Goal: Task Accomplishment & Management: Use online tool/utility

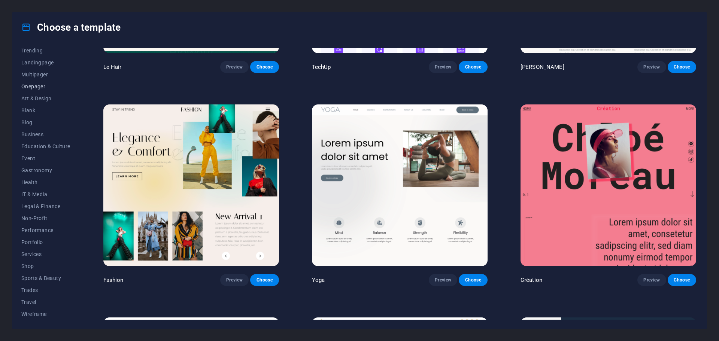
scroll to position [40, 0]
click at [42, 192] on span "IT & Media" at bounding box center [45, 194] width 49 height 6
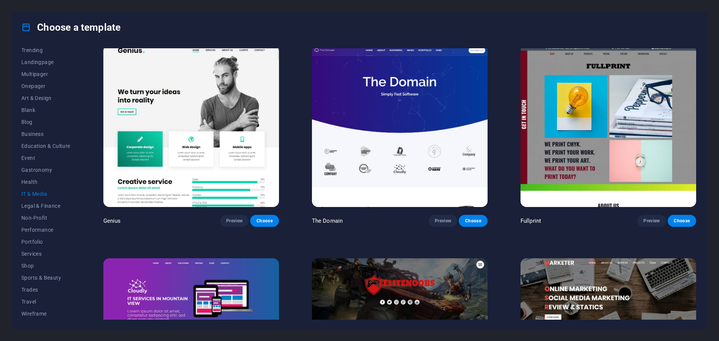
scroll to position [436, 0]
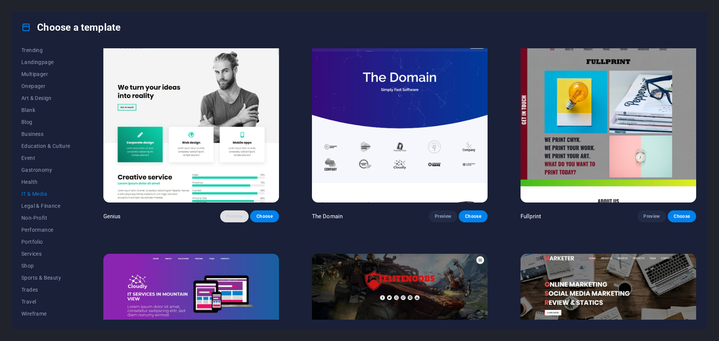
click at [231, 216] on span "Preview" at bounding box center [234, 216] width 16 height 6
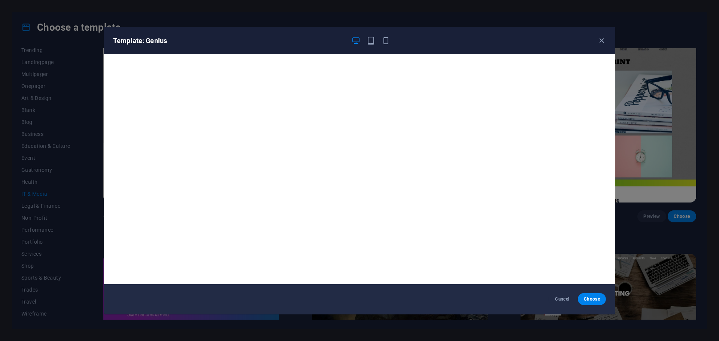
click at [605, 34] on div "Template: Genius" at bounding box center [359, 40] width 511 height 27
click at [596, 46] on div "Template: Genius" at bounding box center [359, 40] width 511 height 27
click at [601, 41] on icon "button" at bounding box center [601, 40] width 9 height 9
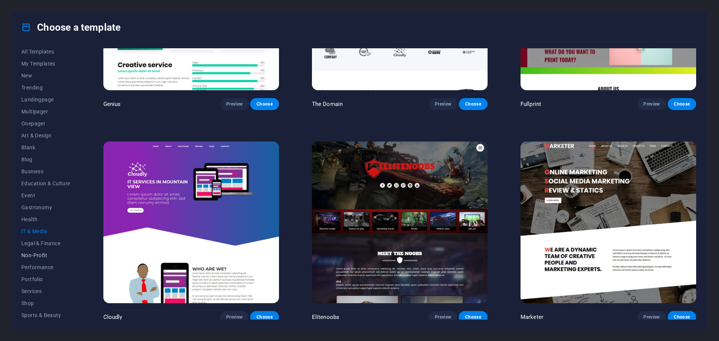
scroll to position [0, 0]
click at [42, 127] on span "Onepager" at bounding box center [45, 126] width 49 height 6
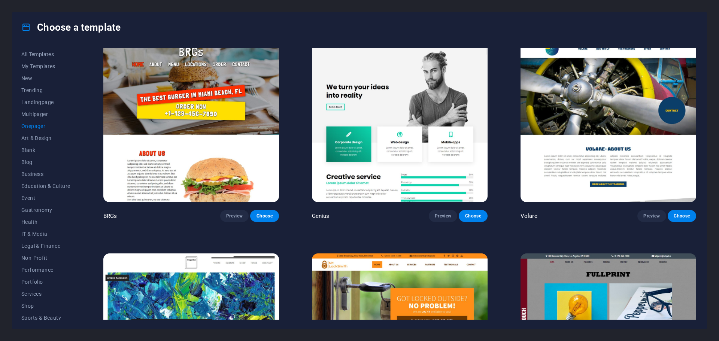
scroll to position [2347, 0]
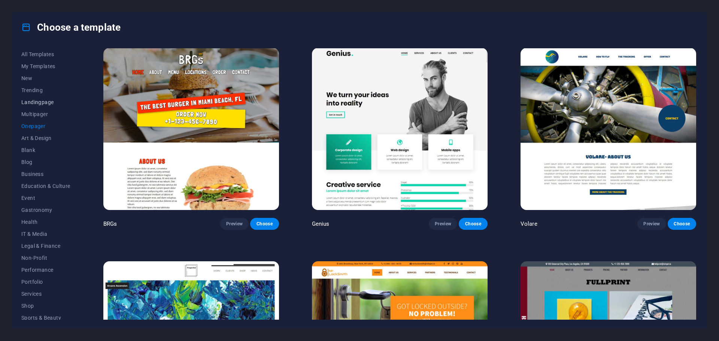
click at [51, 102] on span "Landingpage" at bounding box center [45, 102] width 49 height 6
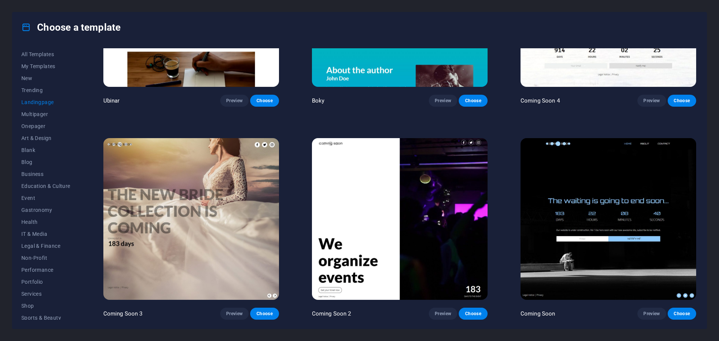
scroll to position [1610, 0]
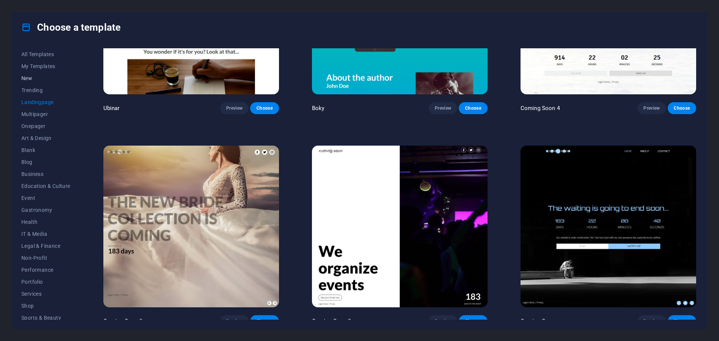
click at [31, 80] on span "New" at bounding box center [45, 78] width 49 height 6
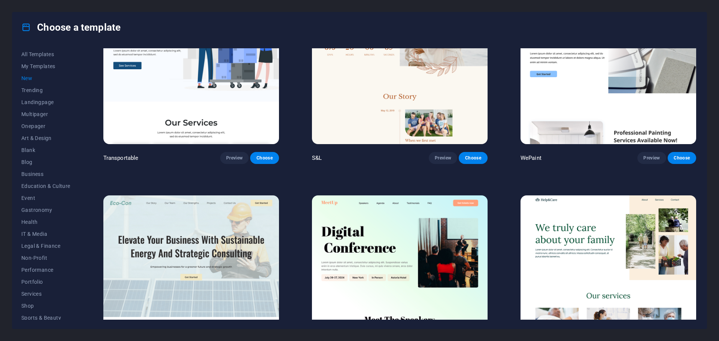
scroll to position [860, 0]
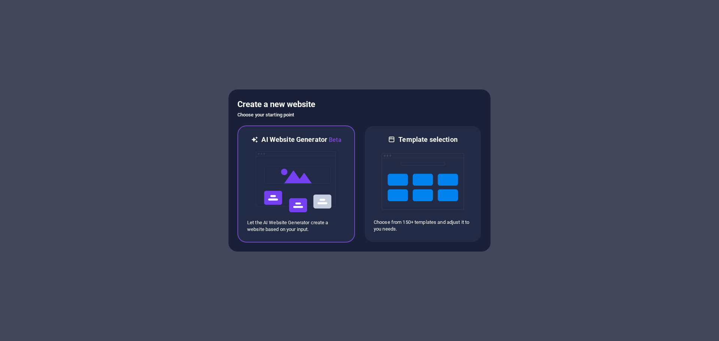
click at [329, 206] on img at bounding box center [296, 182] width 82 height 75
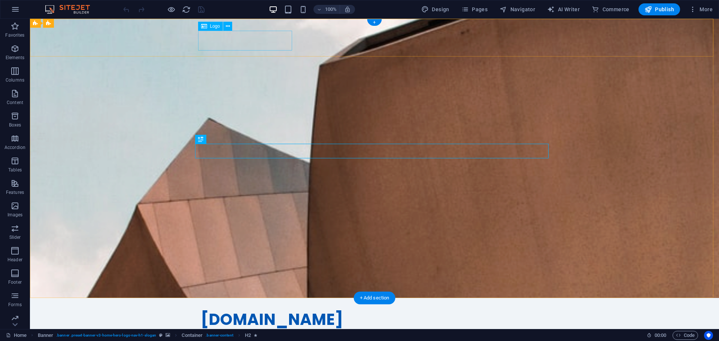
click at [270, 310] on div "[DOMAIN_NAME]" at bounding box center [375, 320] width 348 height 20
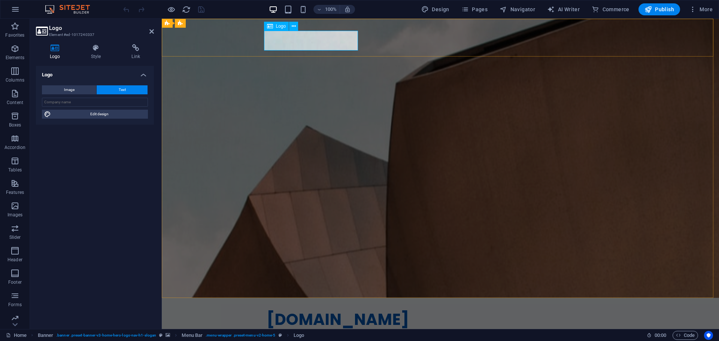
click at [313, 310] on div "[DOMAIN_NAME]" at bounding box center [441, 320] width 348 height 20
click at [102, 101] on input "text" at bounding box center [95, 102] width 106 height 9
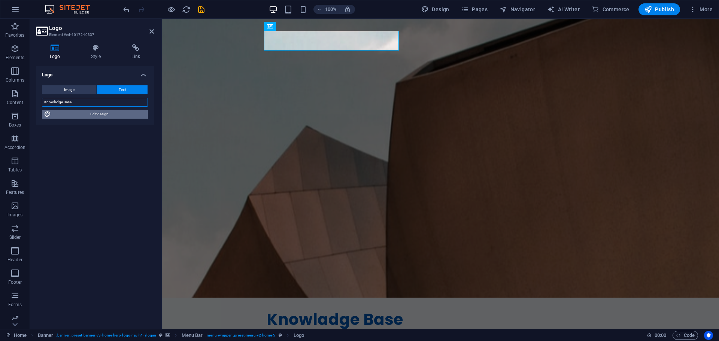
type input "Knowladge Base"
click at [79, 113] on span "Edit design" at bounding box center [99, 114] width 93 height 9
select select "rem"
select select "700"
select select "px"
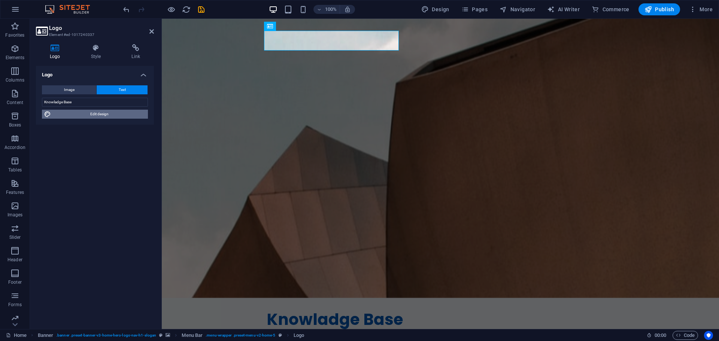
select select "rem"
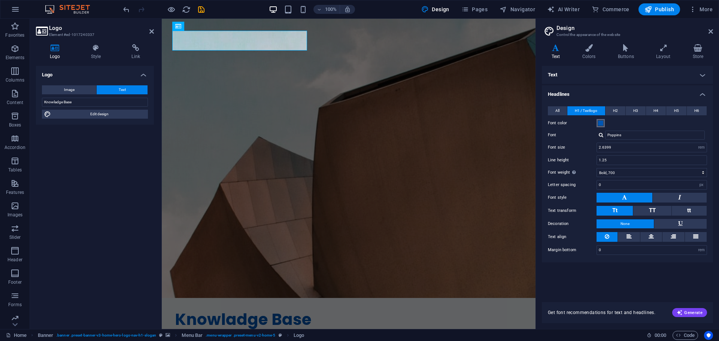
click at [601, 124] on span at bounding box center [601, 123] width 6 height 6
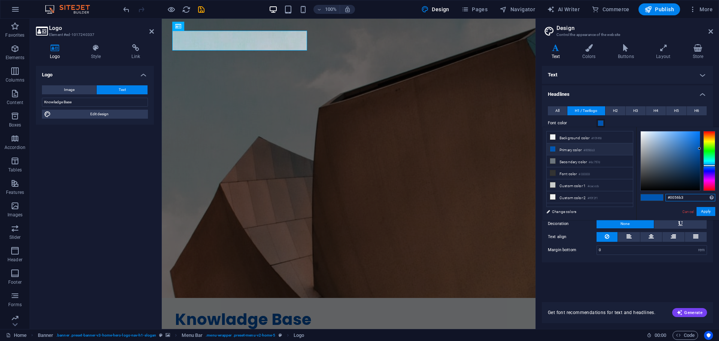
click at [691, 200] on input "#0056b3" at bounding box center [691, 197] width 50 height 7
paste input "41A67E"
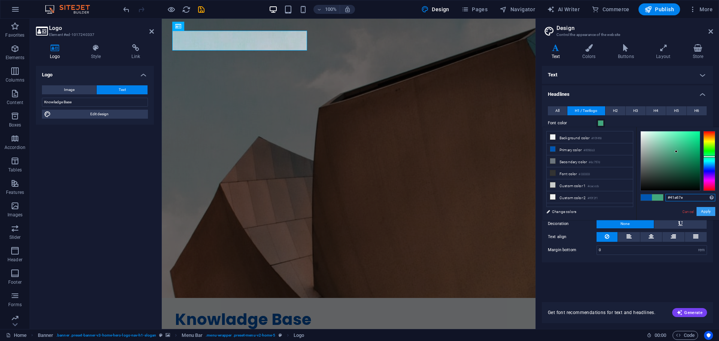
type input "#41a67e"
click at [712, 212] on button "Apply" at bounding box center [706, 211] width 19 height 9
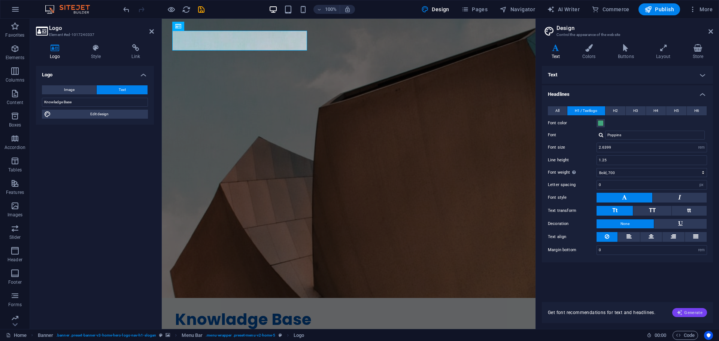
click at [694, 314] on span "Generate" at bounding box center [690, 313] width 26 height 6
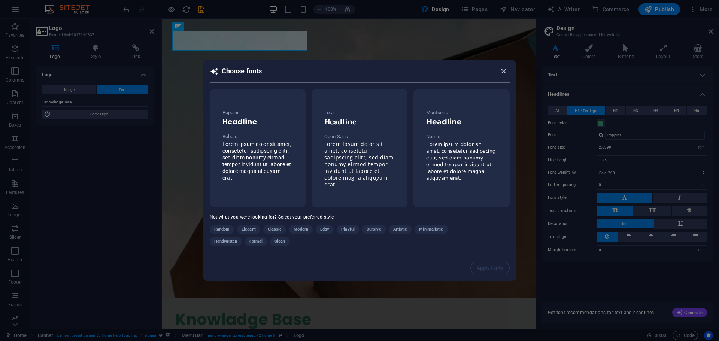
click at [500, 74] on icon "button" at bounding box center [503, 71] width 9 height 9
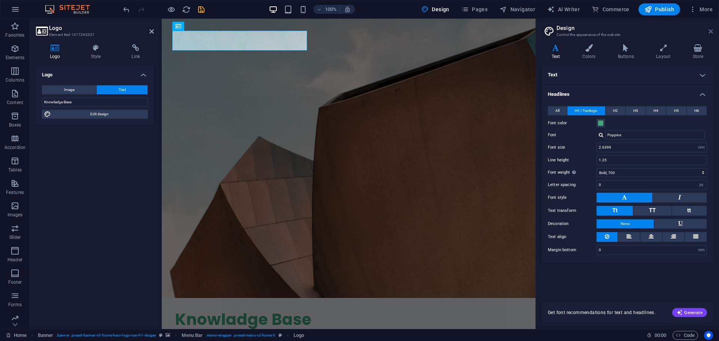
click at [710, 31] on icon at bounding box center [711, 31] width 4 height 6
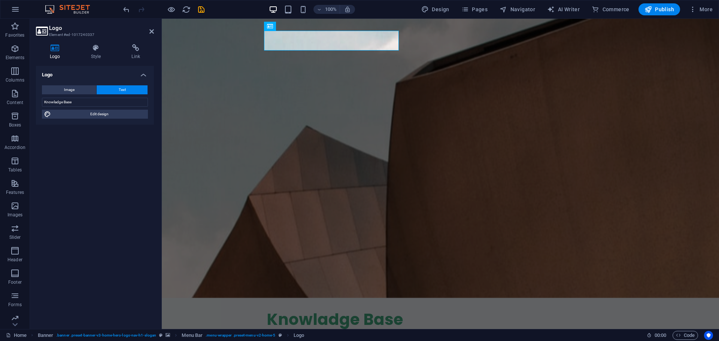
click at [120, 197] on div "Logo Image Text Drag files here, click to choose files or select files from Fil…" at bounding box center [95, 194] width 118 height 257
click at [152, 34] on icon at bounding box center [151, 31] width 4 height 6
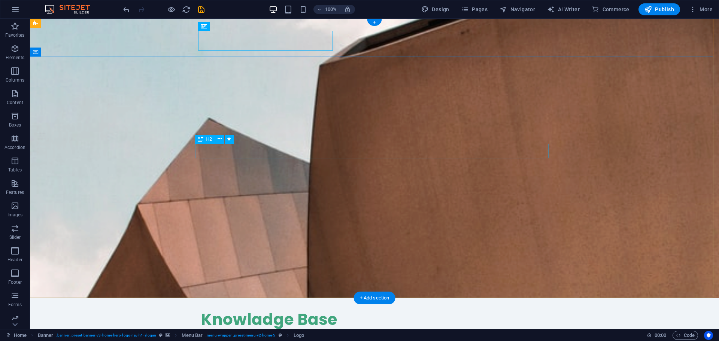
drag, startPoint x: 366, startPoint y: 148, endPoint x: 234, endPoint y: 148, distance: 131.5
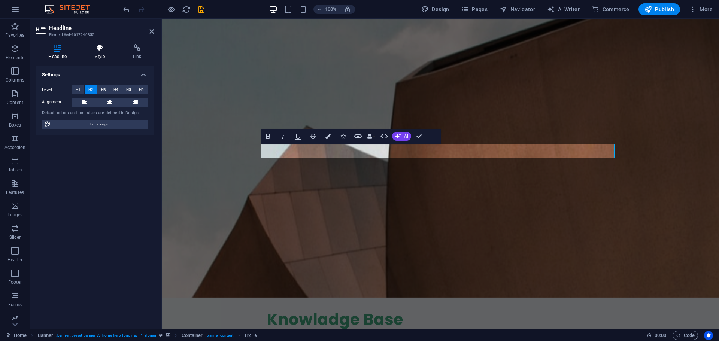
click at [96, 46] on icon at bounding box center [99, 47] width 35 height 7
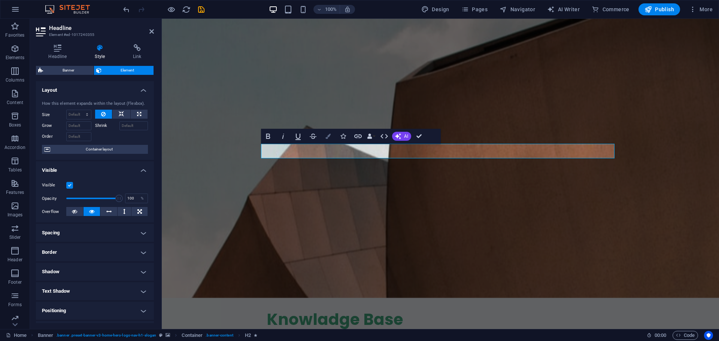
click at [327, 136] on icon "button" at bounding box center [327, 136] width 5 height 5
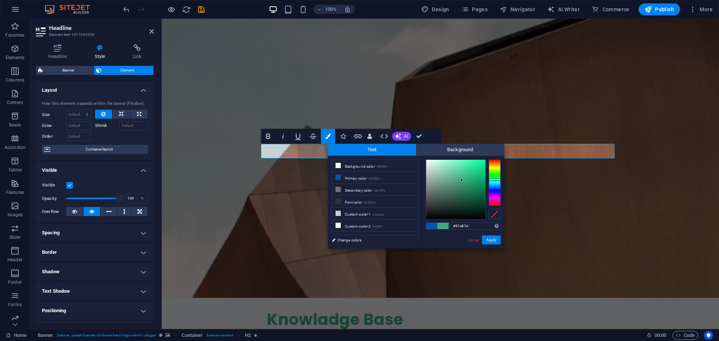
type input "#41a67e"
click at [493, 246] on div "#41a67e Supported formats #0852ed rgb(8, 82, 237) rgba(8, 82, 237, 90%) hsv(221…" at bounding box center [463, 257] width 83 height 202
click at [493, 241] on button "Apply" at bounding box center [491, 240] width 19 height 9
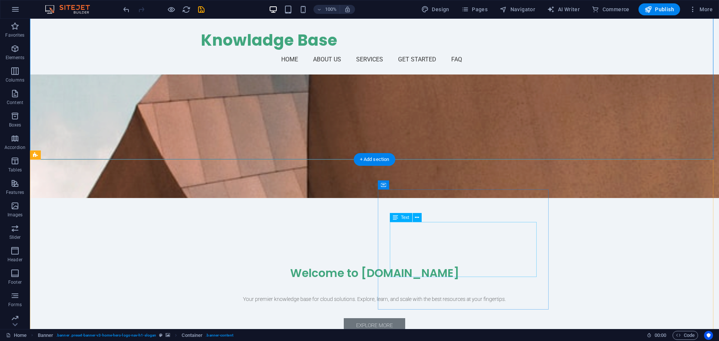
scroll to position [75, 0]
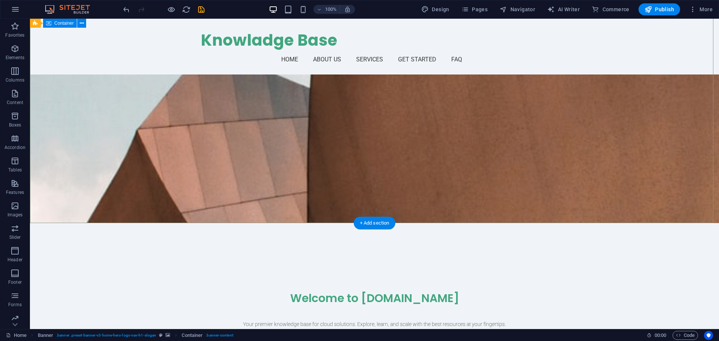
click at [191, 223] on div "Welcome to [DOMAIN_NAME] Your premier knowledge base for cloud solutions. Explo…" at bounding box center [374, 305] width 689 height 165
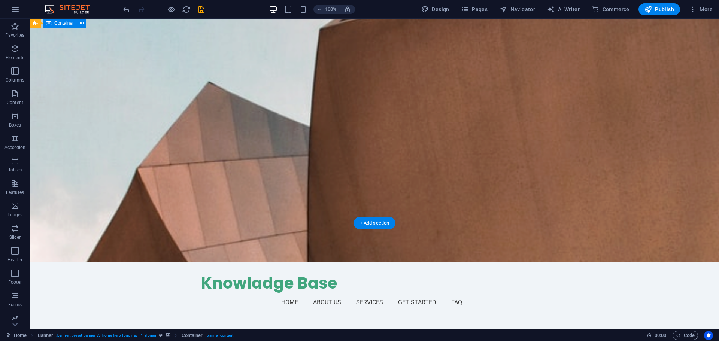
scroll to position [0, 0]
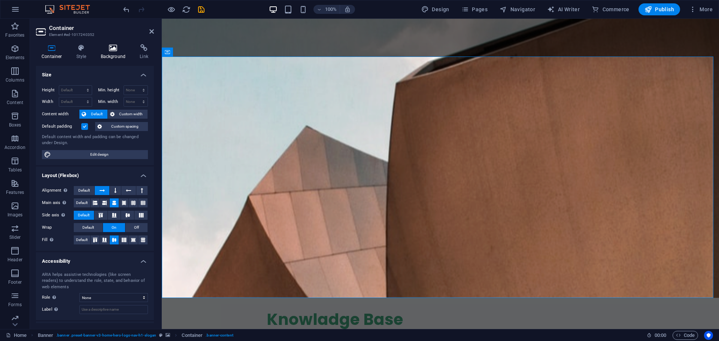
click at [111, 48] on icon at bounding box center [113, 47] width 36 height 7
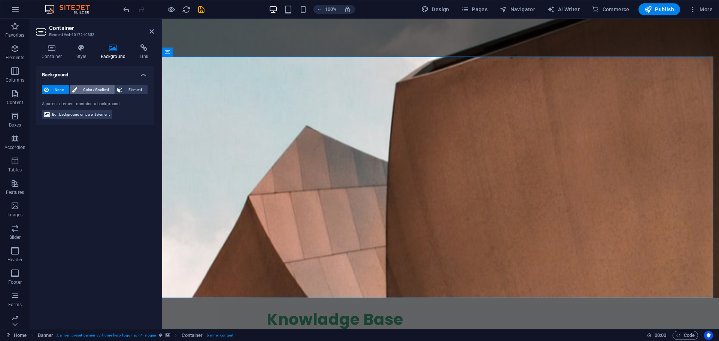
click at [103, 87] on span "Color / Gradient" at bounding box center [95, 89] width 33 height 9
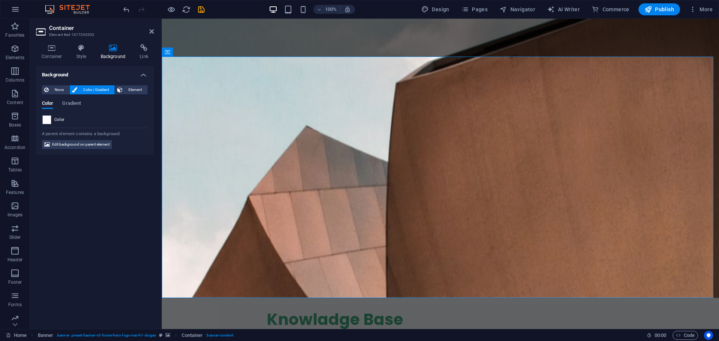
click at [119, 255] on div "Background None Color / Gradient Element Stretch background to full-width Color…" at bounding box center [95, 194] width 118 height 257
click at [122, 197] on div "Background None Color / Gradient Element Stretch background to full-width Color…" at bounding box center [95, 194] width 118 height 257
click at [240, 298] on div "Knowladge Base Home About Us Services Get Started FAQ Menu" at bounding box center [440, 326] width 557 height 56
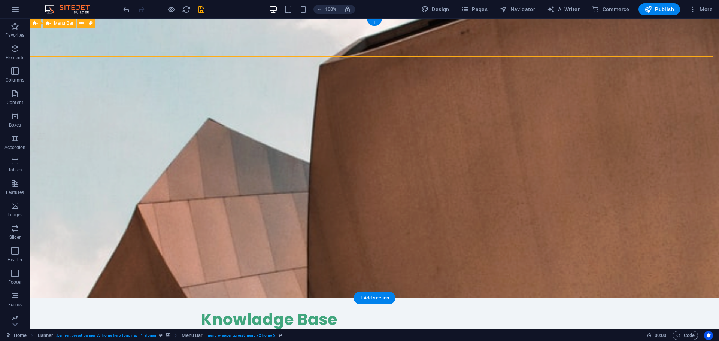
click at [137, 298] on div "Knowladge Base Home About Us Services Get Started FAQ Menu" at bounding box center [374, 326] width 689 height 56
click at [79, 298] on div "Knowladge Base Home About Us Services Get Started FAQ Menu" at bounding box center [374, 326] width 689 height 56
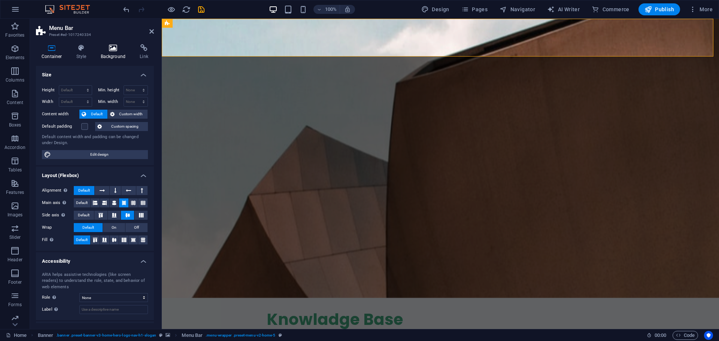
click at [112, 57] on h4 "Background" at bounding box center [114, 52] width 39 height 16
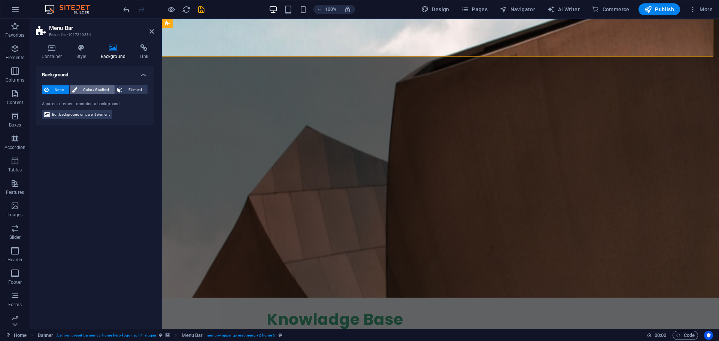
click at [95, 90] on span "Color / Gradient" at bounding box center [95, 89] width 33 height 9
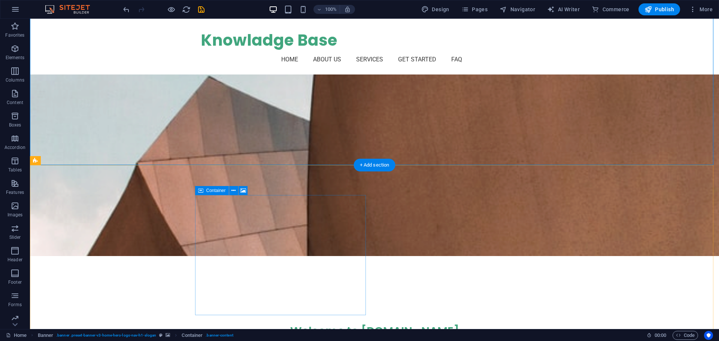
scroll to position [37, 0]
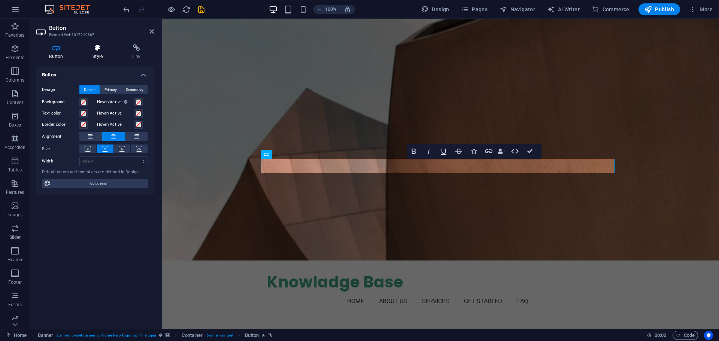
click at [101, 51] on icon at bounding box center [97, 47] width 37 height 7
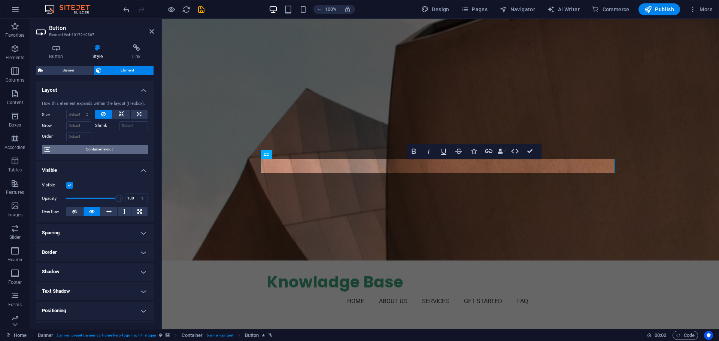
click at [112, 149] on span "Container layout" at bounding box center [98, 149] width 93 height 9
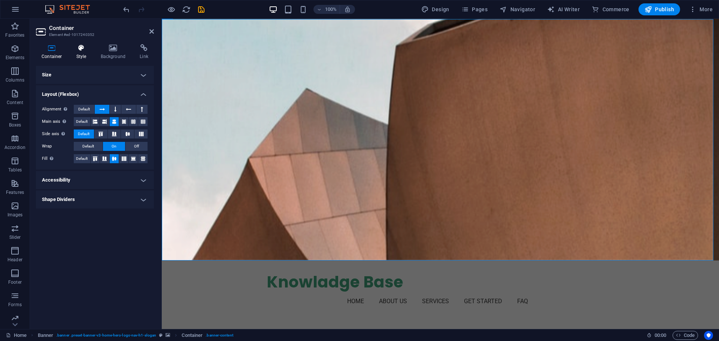
click at [82, 52] on h4 "Style" at bounding box center [83, 52] width 24 height 16
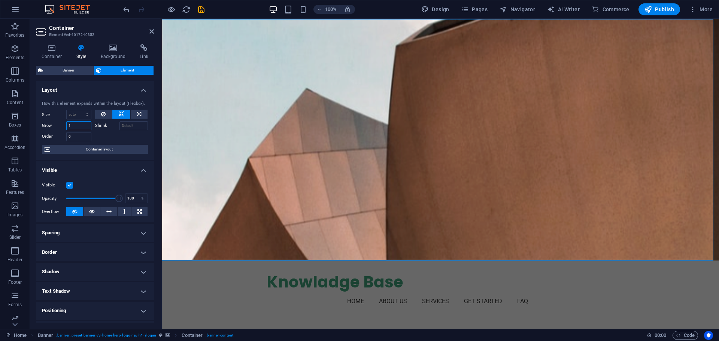
click at [86, 126] on input "1" at bounding box center [78, 125] width 25 height 9
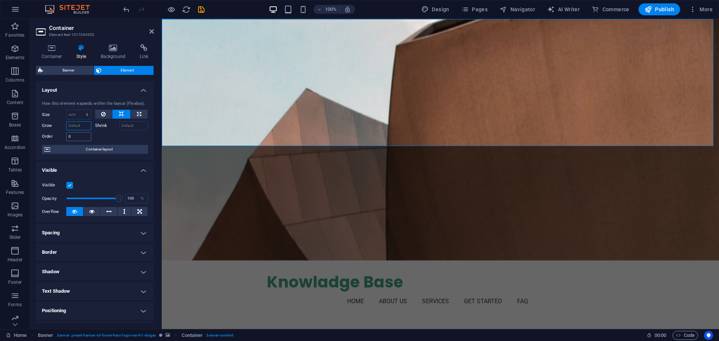
type input "1"
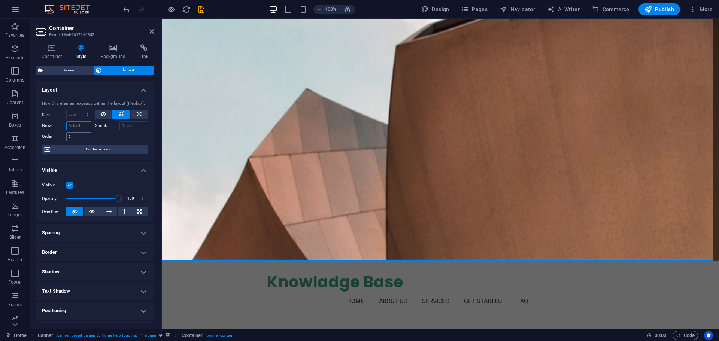
type input "2"
type input "1"
click at [128, 250] on h4 "Border" at bounding box center [95, 252] width 118 height 18
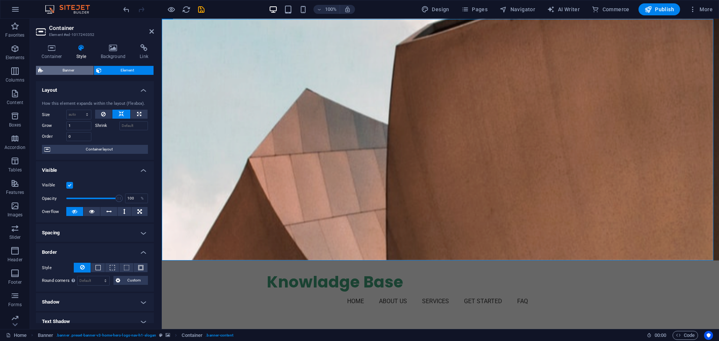
click at [82, 70] on span "Banner" at bounding box center [68, 70] width 46 height 9
select select "preset-banner-v3-home-hero-logo-nav-h1-slogan"
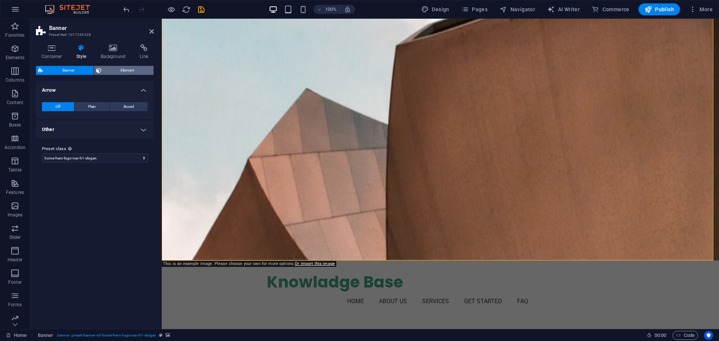
click at [114, 68] on span "Element" at bounding box center [128, 70] width 48 height 9
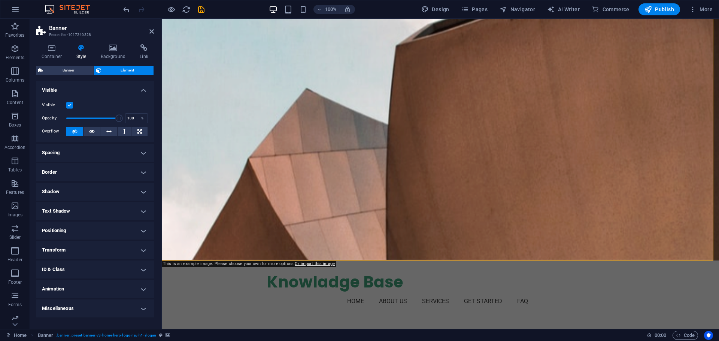
click at [128, 246] on h4 "Transform" at bounding box center [95, 250] width 118 height 18
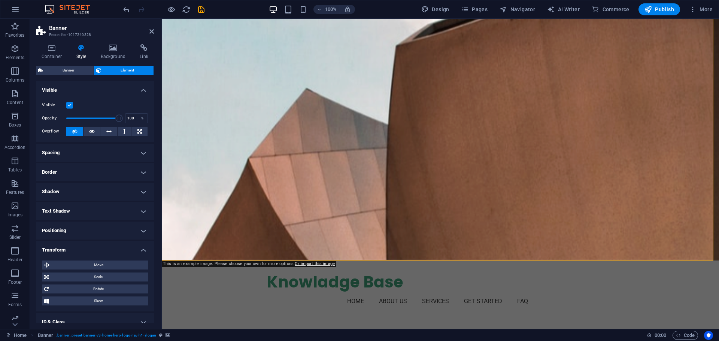
click at [116, 237] on h4 "Positioning" at bounding box center [95, 231] width 118 height 18
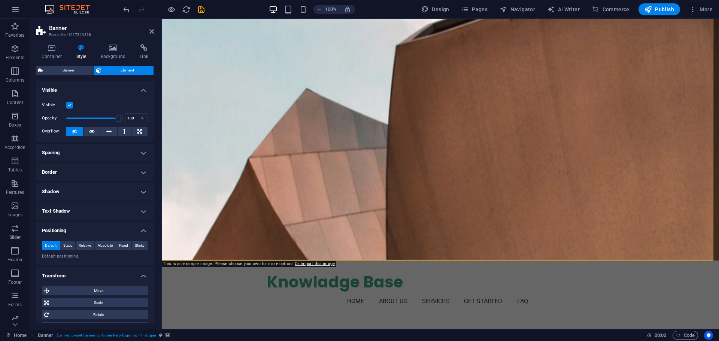
click at [120, 223] on h4 "Positioning" at bounding box center [95, 228] width 118 height 13
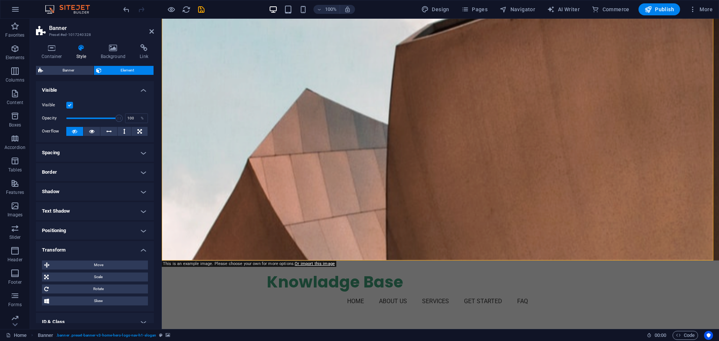
click at [113, 228] on h4 "Positioning" at bounding box center [95, 231] width 118 height 18
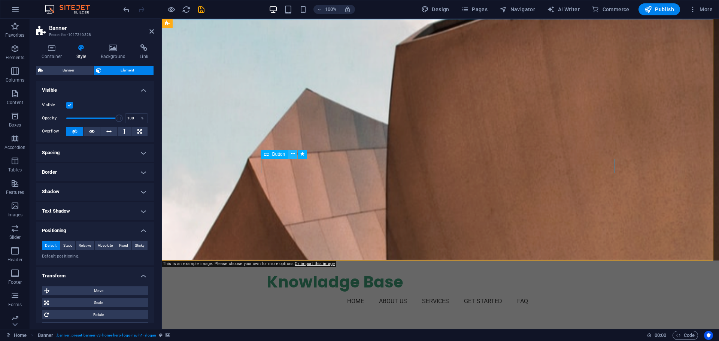
click at [291, 152] on icon at bounding box center [293, 154] width 4 height 8
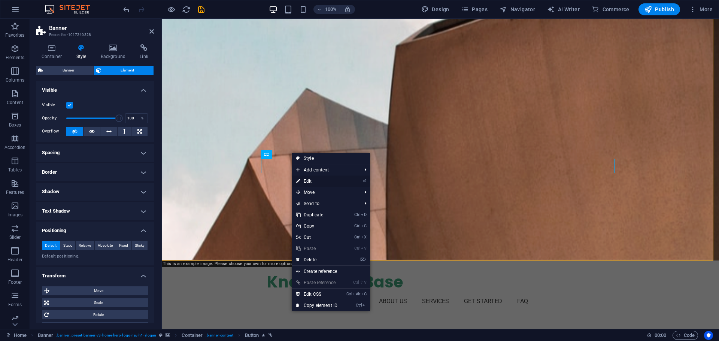
click at [315, 181] on link "⏎ Edit" at bounding box center [317, 181] width 50 height 11
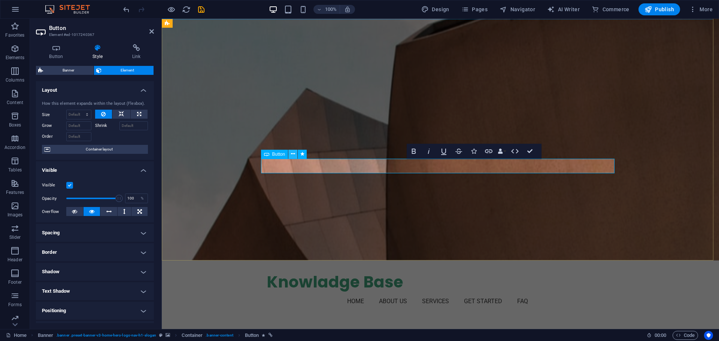
click at [294, 155] on icon at bounding box center [293, 154] width 4 height 8
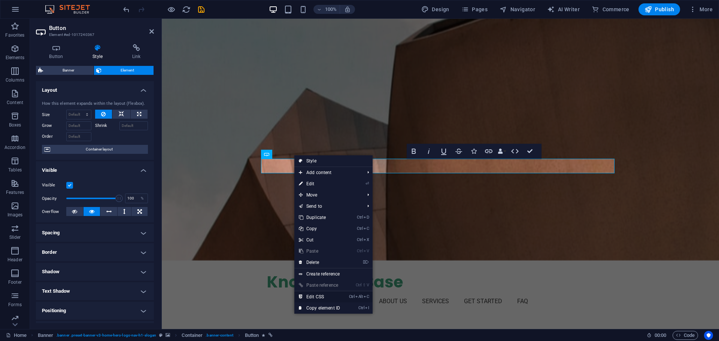
click at [337, 298] on link "Ctrl Alt C Edit CSS" at bounding box center [319, 296] width 50 height 11
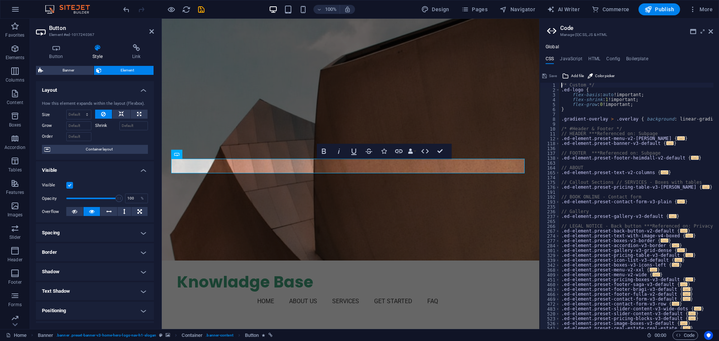
scroll to position [0, 0]
drag, startPoint x: 688, startPoint y: 126, endPoint x: 694, endPoint y: 124, distance: 6.4
click at [689, 126] on div "/* Custom */ .ed-logo { flex-basis : auto !important; flex-shrink : 1 !importan…" at bounding box center [717, 208] width 314 height 251
type textarea ".ed-element.preset-menu-v2-[PERSON_NAME] {"
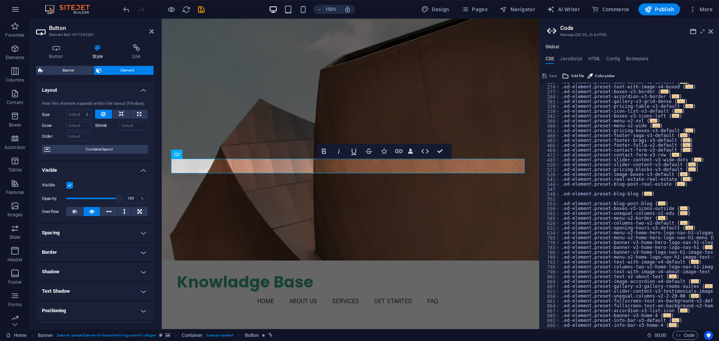
scroll to position [149, 0]
click at [606, 77] on span "Color picker" at bounding box center [604, 76] width 19 height 9
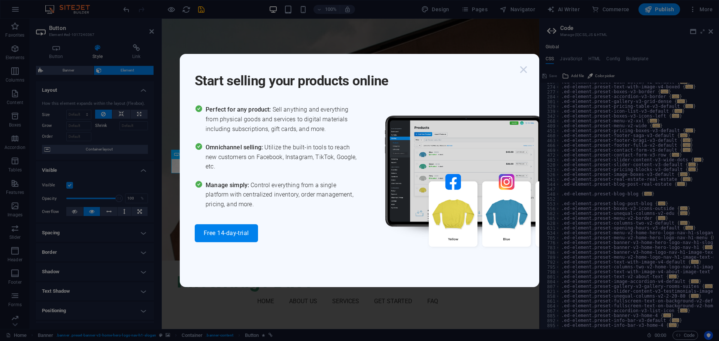
click at [525, 68] on icon "button" at bounding box center [523, 69] width 13 height 13
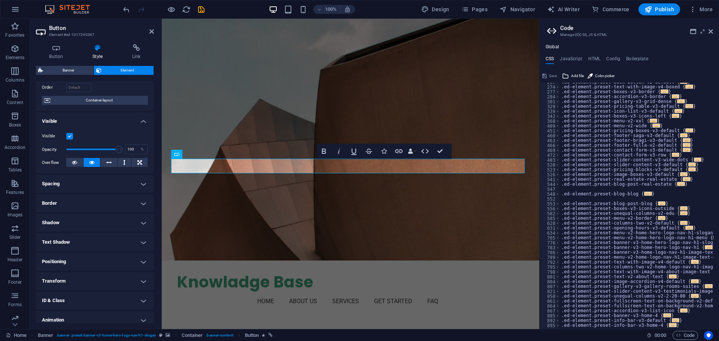
scroll to position [75, 0]
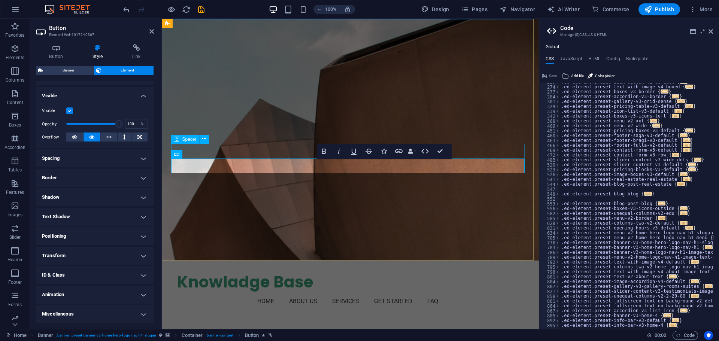
drag, startPoint x: 375, startPoint y: 166, endPoint x: 363, endPoint y: 172, distance: 13.4
click at [202, 154] on icon at bounding box center [203, 154] width 4 height 8
click at [602, 78] on span "Color picker" at bounding box center [604, 76] width 19 height 9
type input "#0da02a"
type textarea ".ed-element.preset-m#0da02aenu-v2-[PERSON_NAME] {"
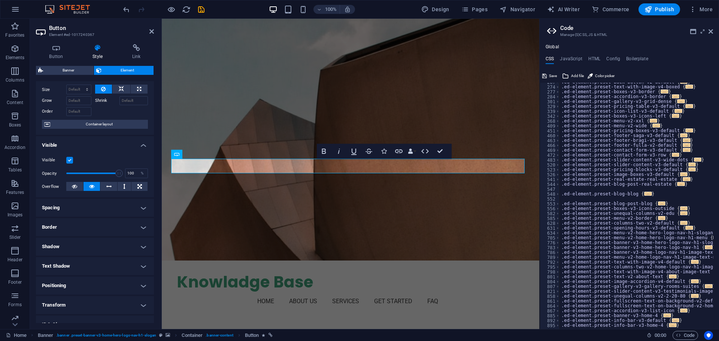
scroll to position [37, 0]
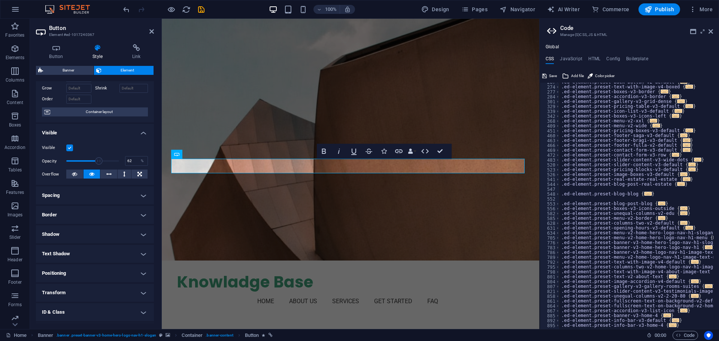
drag, startPoint x: 115, startPoint y: 162, endPoint x: 98, endPoint y: 163, distance: 16.9
click at [98, 163] on span at bounding box center [98, 160] width 7 height 7
type input "100"
drag, startPoint x: 100, startPoint y: 161, endPoint x: 119, endPoint y: 158, distance: 19.7
click at [119, 158] on span at bounding box center [118, 160] width 7 height 7
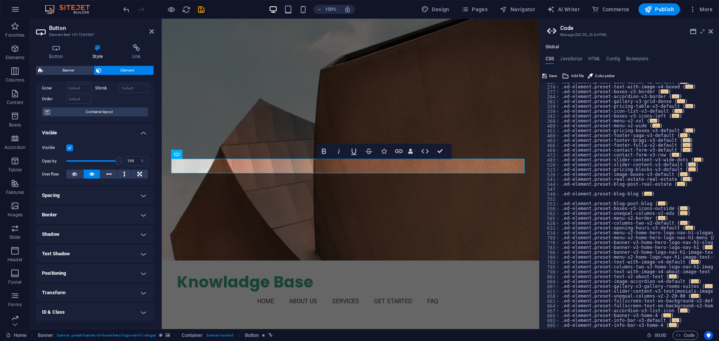
scroll to position [75, 0]
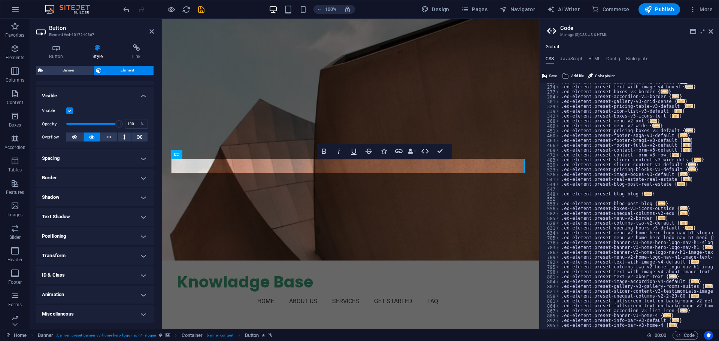
click at [115, 254] on h4 "Transform" at bounding box center [95, 256] width 118 height 18
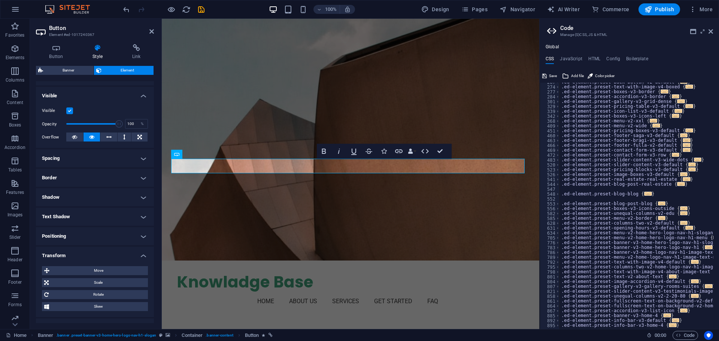
click at [98, 237] on h4 "Positioning" at bounding box center [95, 236] width 118 height 18
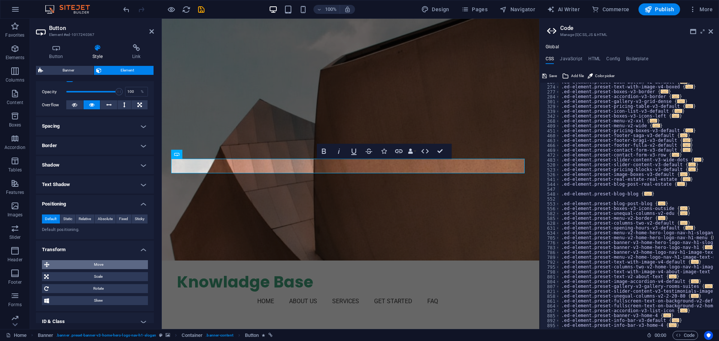
scroll to position [149, 0]
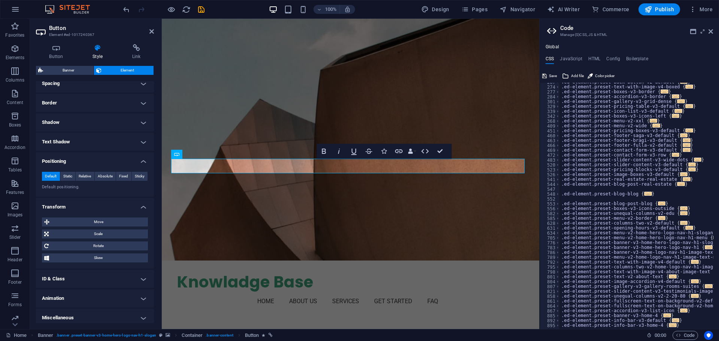
click at [94, 145] on h4 "Text Shadow" at bounding box center [95, 142] width 118 height 18
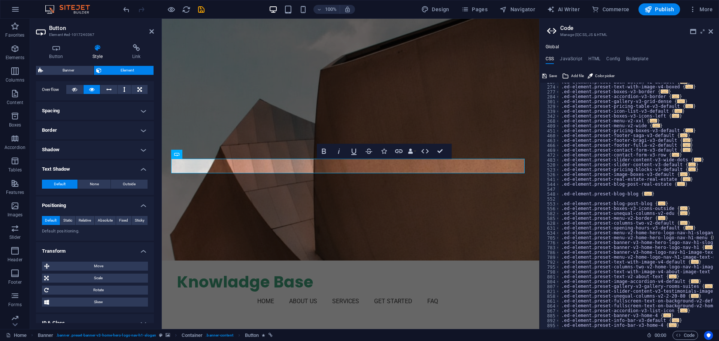
scroll to position [112, 0]
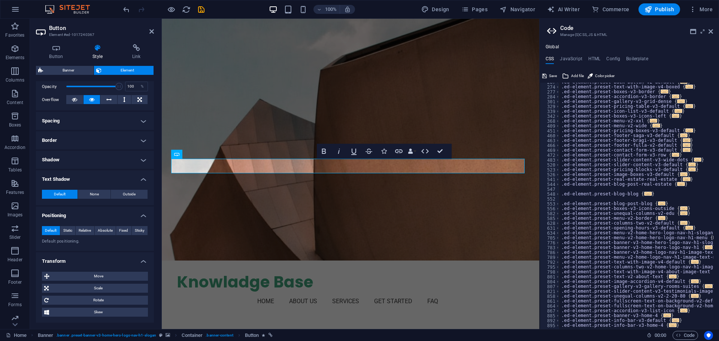
click at [69, 163] on h4 "Shadow" at bounding box center [95, 160] width 118 height 18
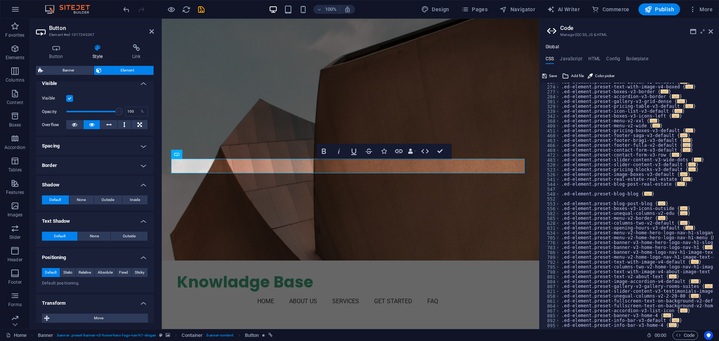
scroll to position [75, 0]
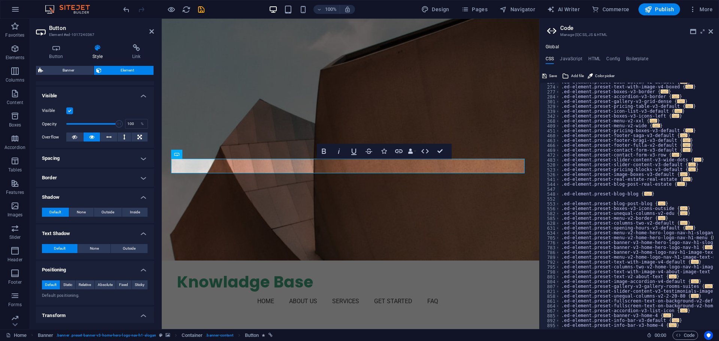
click at [79, 176] on h4 "Border" at bounding box center [95, 178] width 118 height 18
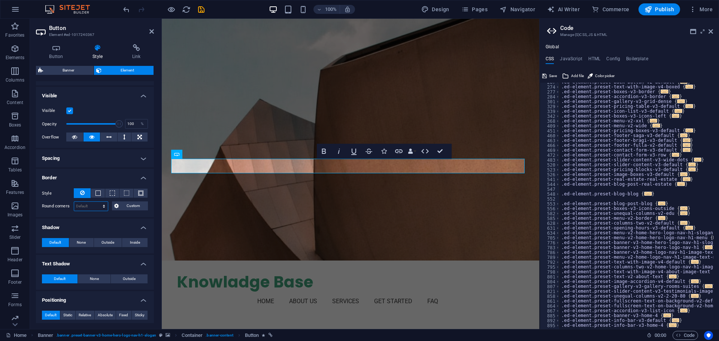
click at [87, 208] on select "Default px rem % vh vw Custom" at bounding box center [91, 206] width 34 height 9
select select "px"
click at [97, 202] on select "Default px rem % vh vw Custom" at bounding box center [91, 206] width 34 height 9
click at [122, 225] on h4 "Shadow" at bounding box center [95, 225] width 118 height 13
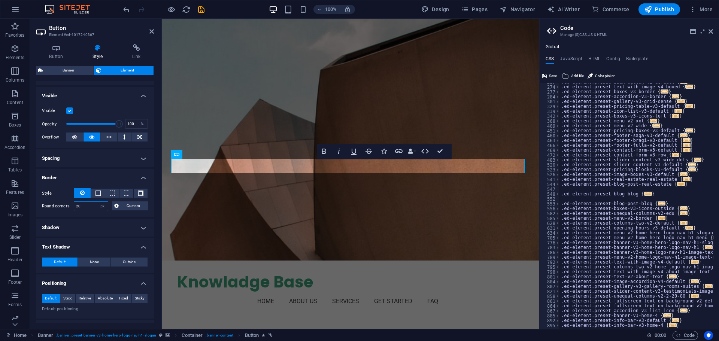
click at [96, 209] on input "20" at bounding box center [91, 206] width 34 height 9
type input "5"
click at [122, 228] on h4 "Shadow" at bounding box center [95, 228] width 118 height 18
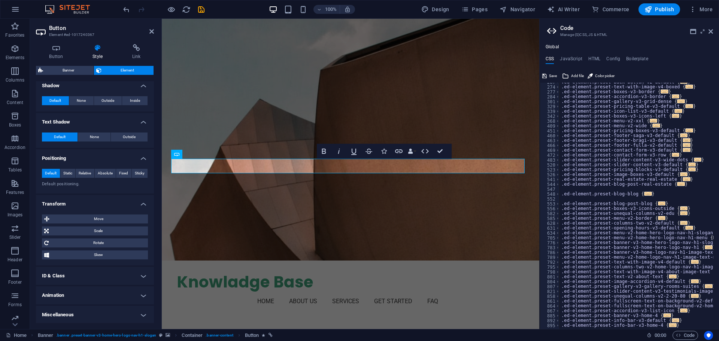
scroll to position [217, 0]
click at [138, 202] on h4 "Transform" at bounding box center [95, 200] width 118 height 13
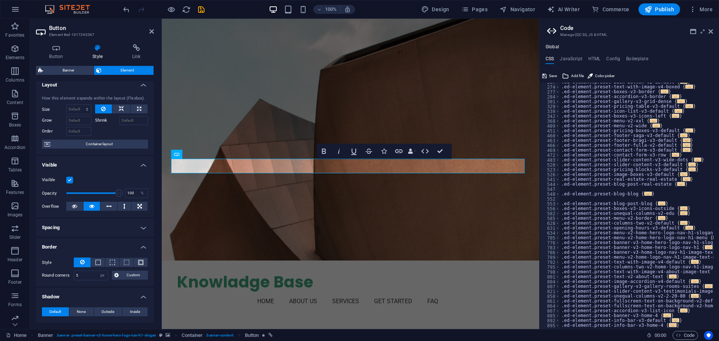
scroll to position [0, 0]
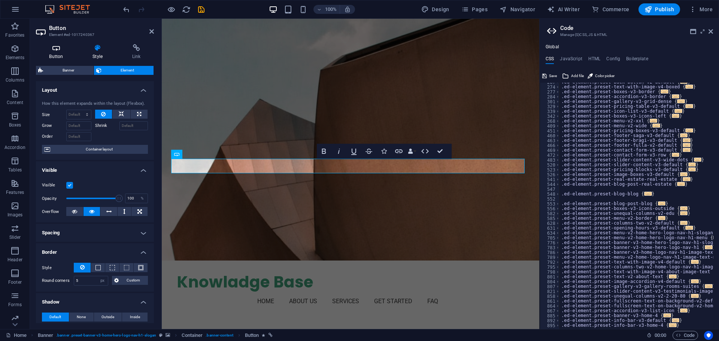
click at [52, 50] on icon at bounding box center [56, 47] width 40 height 7
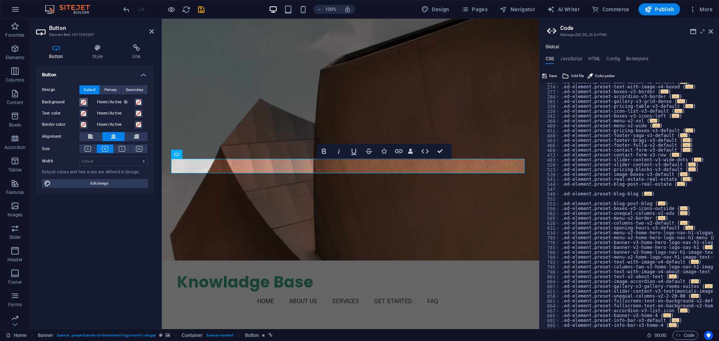
click at [82, 101] on span at bounding box center [84, 102] width 6 height 6
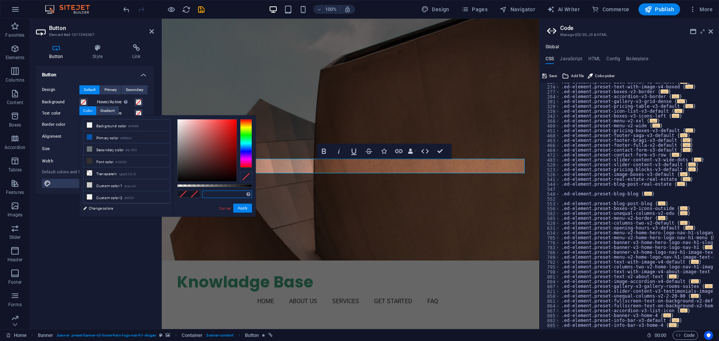
click at [212, 194] on input "text" at bounding box center [227, 194] width 50 height 7
paste input "#546636"
type input "#546636"
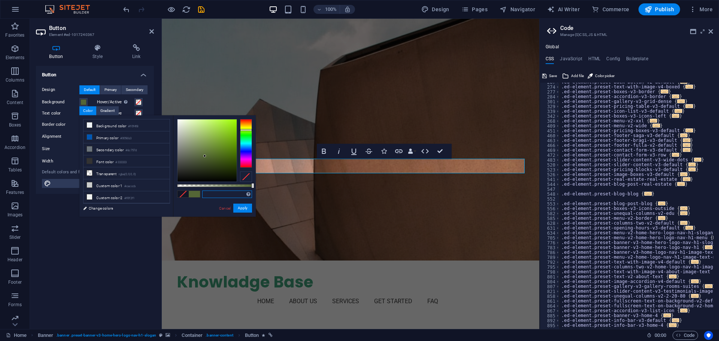
paste input "41A67E"
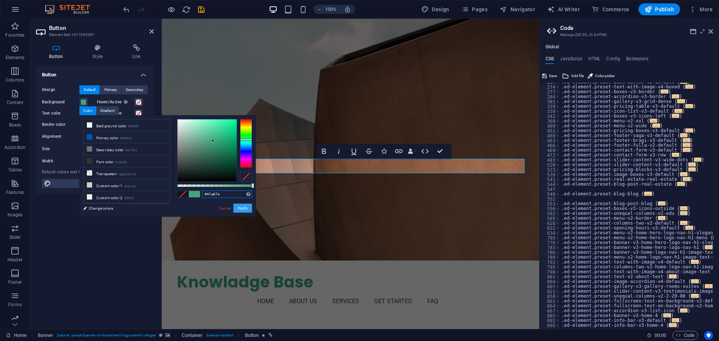
type input "#41a67e"
click at [246, 209] on button "Apply" at bounding box center [242, 208] width 19 height 9
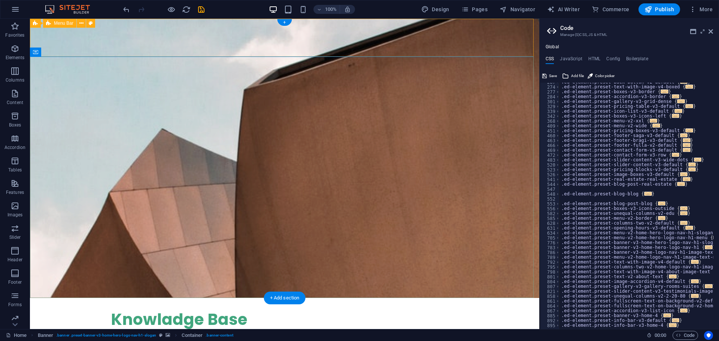
click at [86, 298] on div "Knowladge Base Home About Us Services Get Started FAQ Menu" at bounding box center [284, 326] width 509 height 56
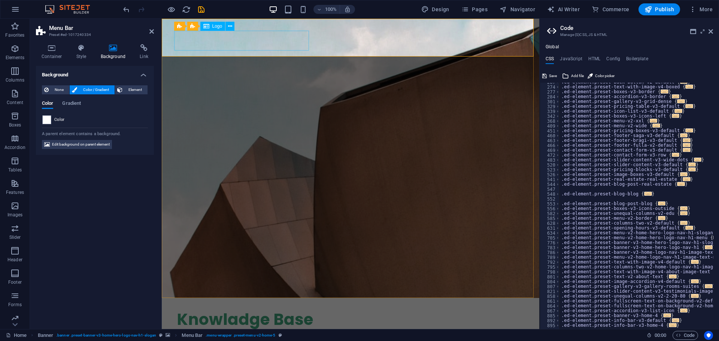
click at [238, 310] on div "Knowladge Base" at bounding box center [351, 320] width 348 height 20
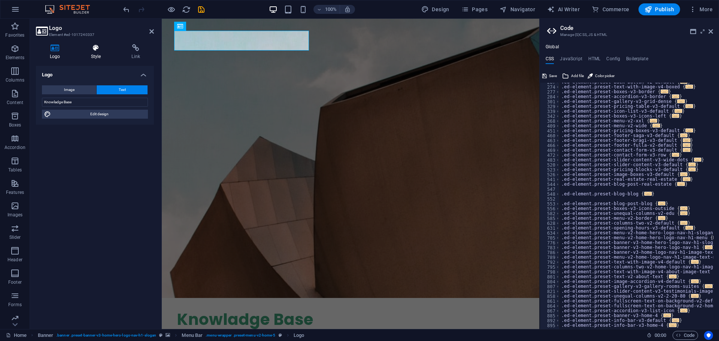
click at [97, 55] on h4 "Style" at bounding box center [97, 52] width 41 height 16
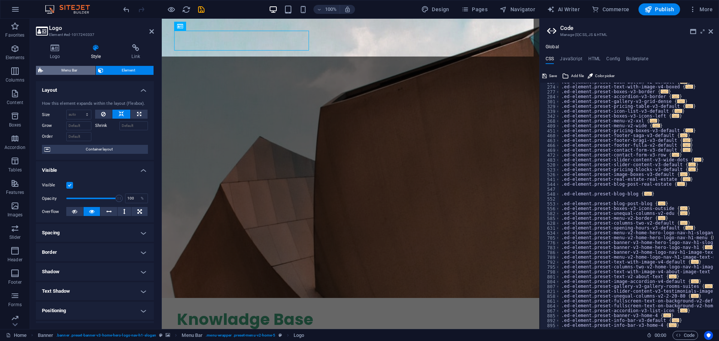
click at [71, 71] on span "Menu Bar" at bounding box center [69, 70] width 48 height 9
select select "rem"
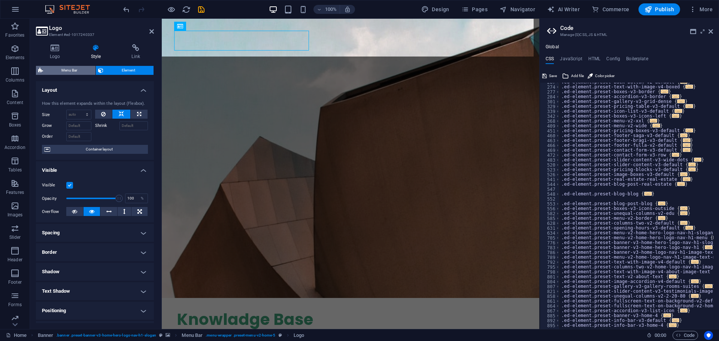
select select "preset-menu-v2-home-5"
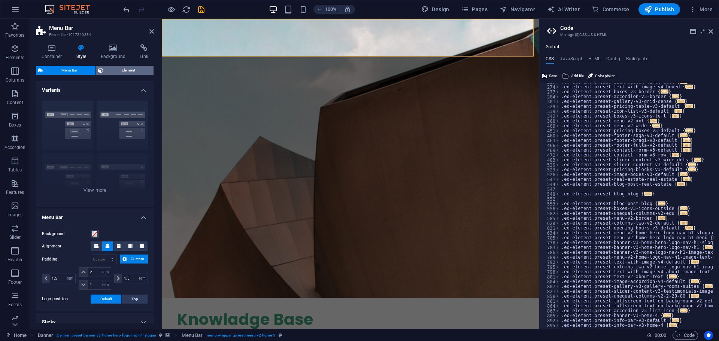
click at [128, 67] on span "Element" at bounding box center [129, 70] width 46 height 9
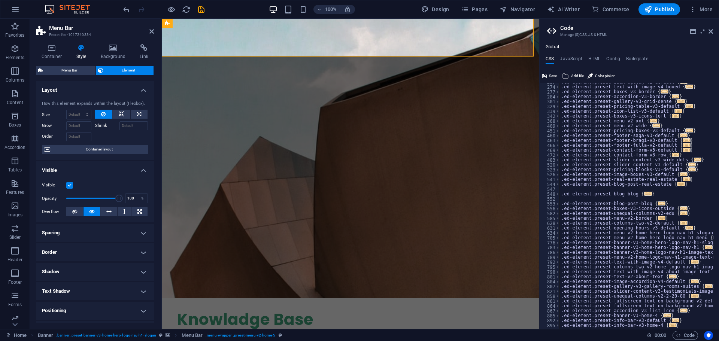
click at [715, 31] on aside "Code Manage (S)CSS, JS & HTML Global CSS JavaScript HTML Config Boilerplate .ed…" at bounding box center [629, 174] width 180 height 310
click at [712, 33] on icon at bounding box center [711, 31] width 4 height 6
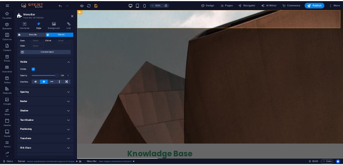
scroll to position [75, 0]
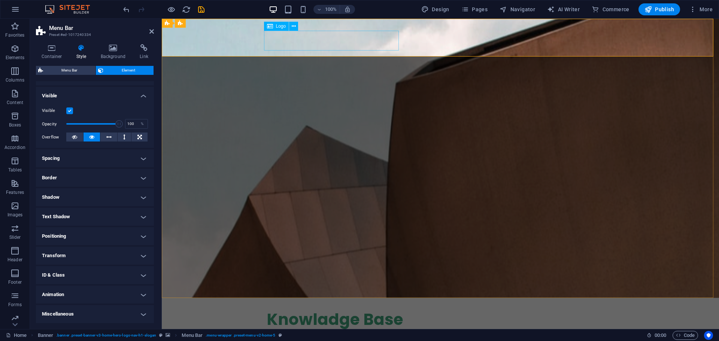
click at [322, 310] on div "Knowladge Base" at bounding box center [441, 320] width 348 height 20
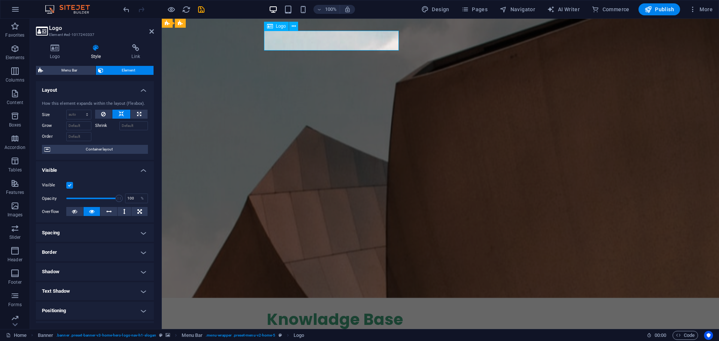
click at [322, 310] on div "Knowladge Base" at bounding box center [441, 320] width 348 height 20
click at [315, 310] on div "Knowladge Base" at bounding box center [441, 320] width 348 height 20
click at [295, 28] on icon at bounding box center [294, 26] width 4 height 8
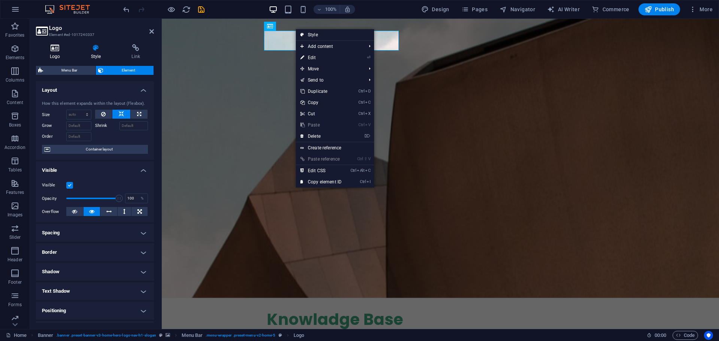
click at [61, 56] on h4 "Logo" at bounding box center [56, 52] width 41 height 16
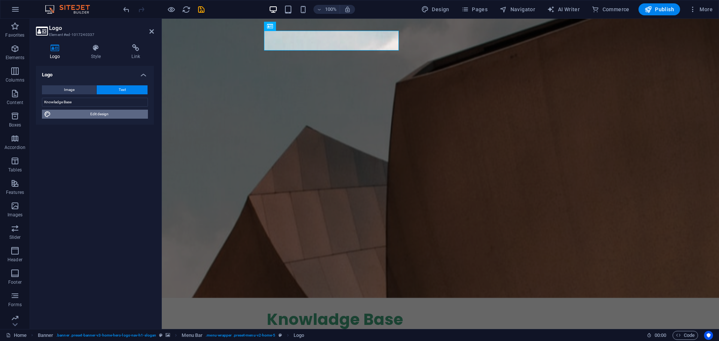
click at [91, 116] on span "Edit design" at bounding box center [99, 114] width 93 height 9
select select "rem"
select select "700"
select select "px"
select select "rem"
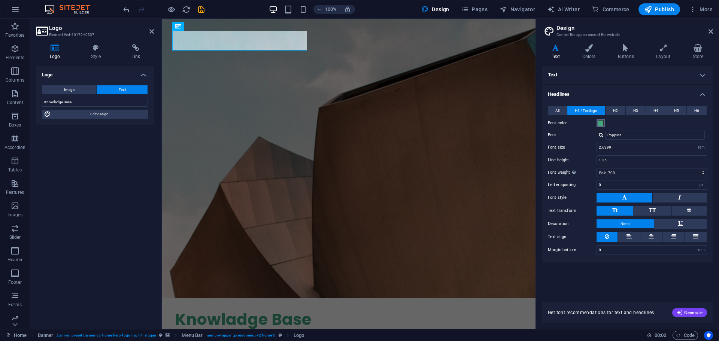
click at [601, 122] on span at bounding box center [601, 123] width 6 height 6
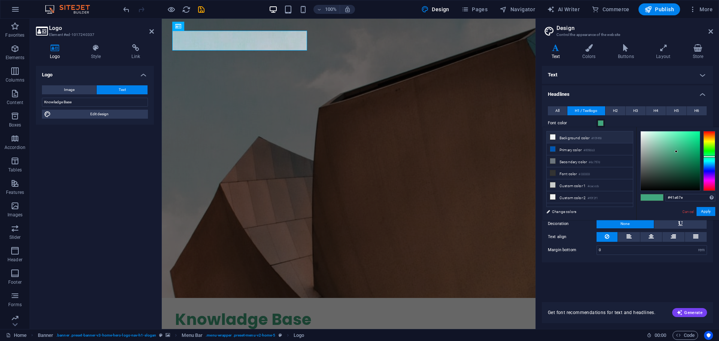
click at [555, 136] on icon at bounding box center [552, 136] width 5 height 5
type input "#f0f4f8"
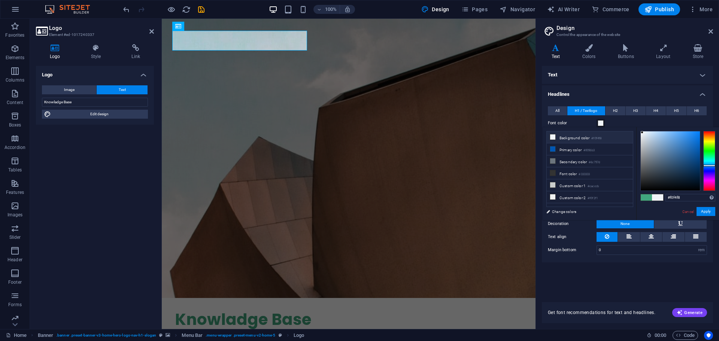
click at [123, 178] on div "Logo Image Text Drag files here, click to choose files or select files from Fil…" at bounding box center [95, 194] width 118 height 257
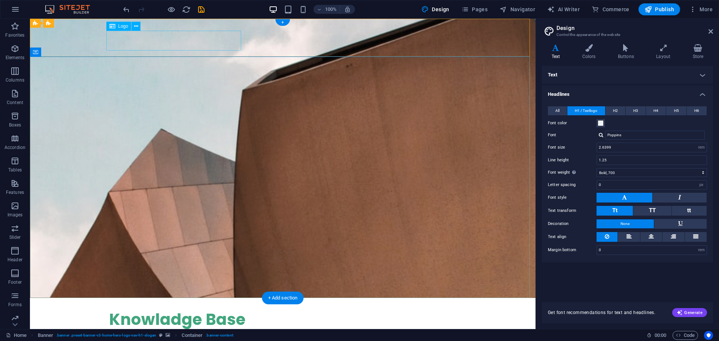
click at [166, 310] on div "Knowladge Base" at bounding box center [283, 320] width 348 height 20
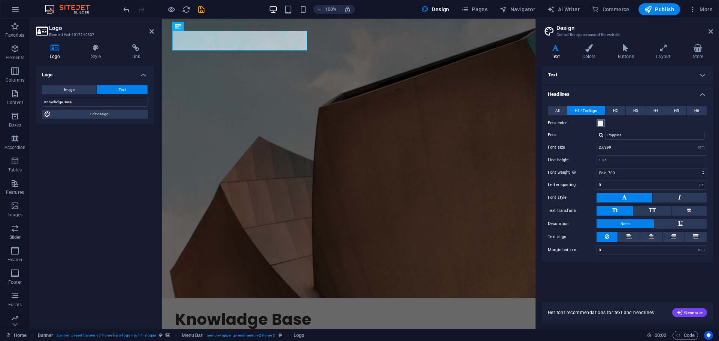
click at [602, 125] on span at bounding box center [601, 123] width 6 height 6
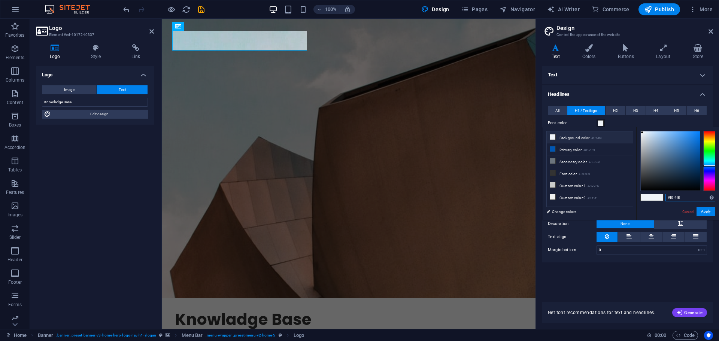
click at [682, 199] on input "#f0f4f8" at bounding box center [691, 197] width 50 height 7
click at [712, 212] on button "Apply" at bounding box center [706, 211] width 19 height 9
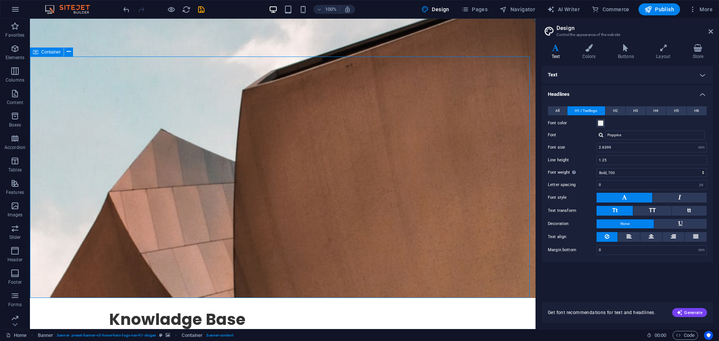
click at [83, 298] on div "Knowladge Base Home About Us Services Get Started FAQ Menu" at bounding box center [283, 326] width 506 height 56
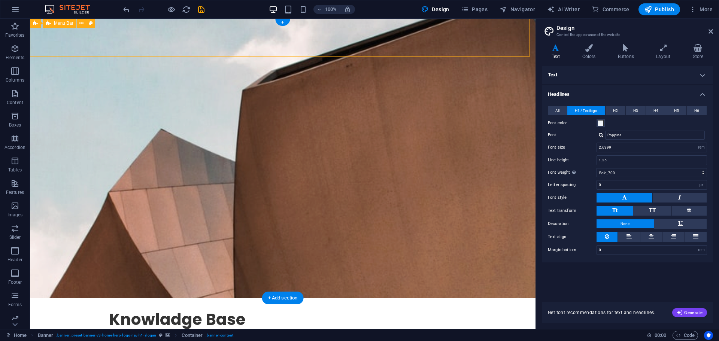
click at [83, 298] on div "Knowladge Base Home About Us Services Get Started FAQ Menu" at bounding box center [283, 326] width 506 height 56
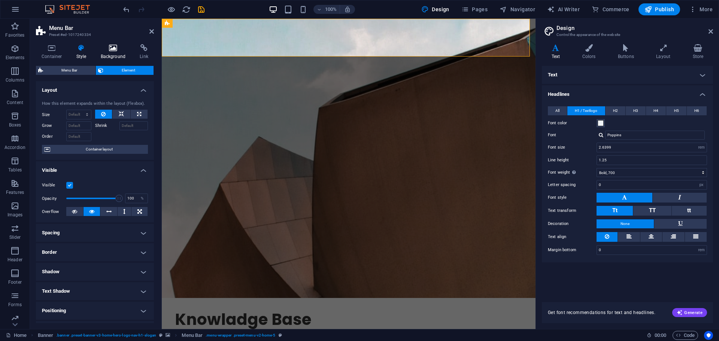
click at [119, 54] on h4 "Background" at bounding box center [114, 52] width 39 height 16
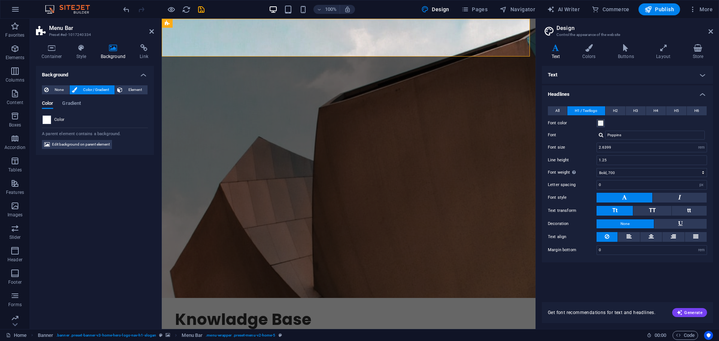
click at [48, 119] on span at bounding box center [47, 120] width 8 height 8
type input "#ffffff"
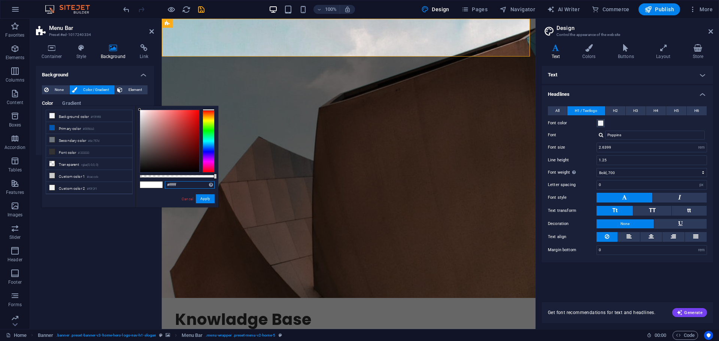
click at [187, 183] on input "#ffffff" at bounding box center [190, 184] width 50 height 7
paste input "41A67E"
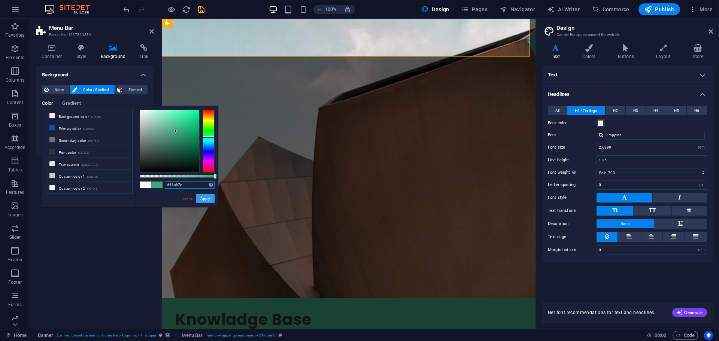
type input "#41a67e"
click at [204, 199] on button "Apply" at bounding box center [205, 198] width 19 height 9
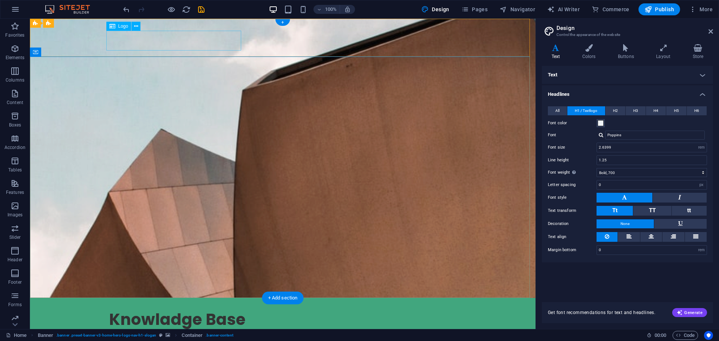
click at [180, 310] on div "Knowladge Base" at bounding box center [283, 320] width 348 height 20
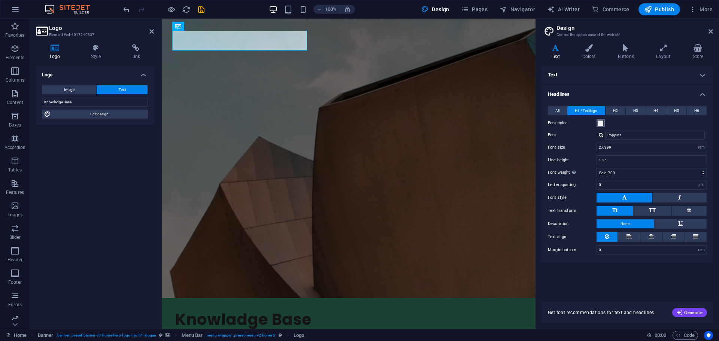
click at [601, 123] on span at bounding box center [601, 123] width 6 height 6
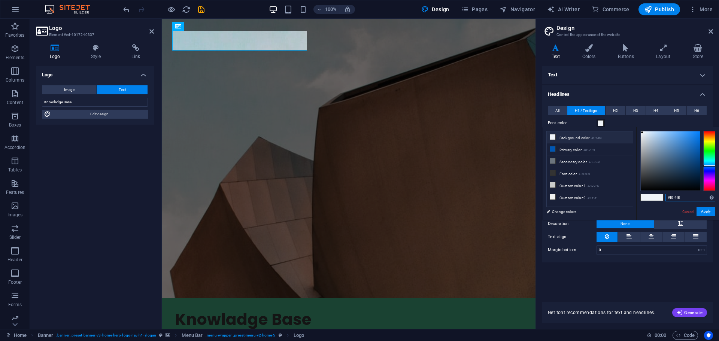
click at [685, 198] on input "#f0f4f8" at bounding box center [691, 197] width 50 height 7
click at [705, 211] on button "Apply" at bounding box center [706, 211] width 19 height 9
click at [706, 213] on button "Apply" at bounding box center [706, 211] width 19 height 9
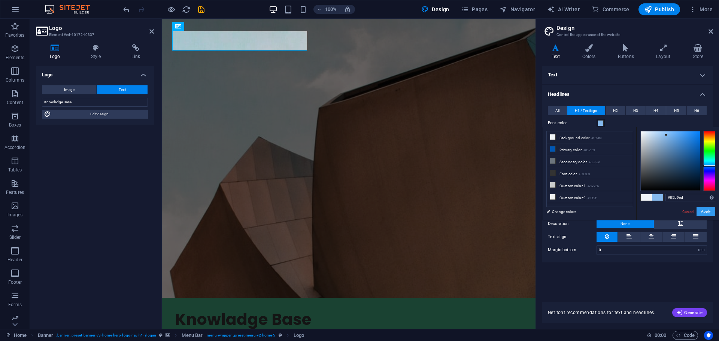
click at [666, 135] on div at bounding box center [670, 160] width 59 height 59
click at [645, 136] on div at bounding box center [670, 160] width 59 height 59
type input "#ffffff"
drag, startPoint x: 645, startPoint y: 136, endPoint x: 637, endPoint y: 130, distance: 10.2
click at [637, 130] on div "#ffffff Supported formats #0852ed rgb(8, 82, 237) rgba(8, 82, 237, 90%) hsv(221…" at bounding box center [677, 228] width 83 height 202
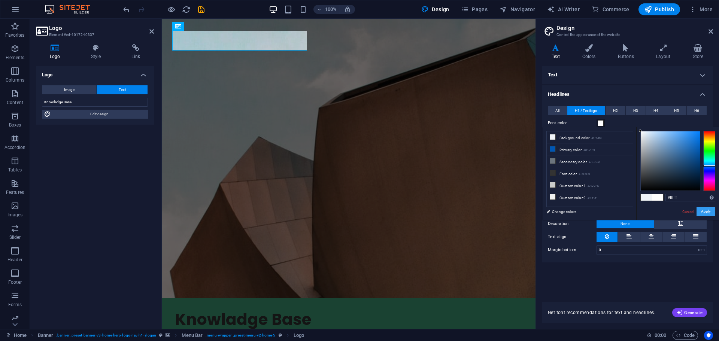
click at [704, 213] on button "Apply" at bounding box center [706, 211] width 19 height 9
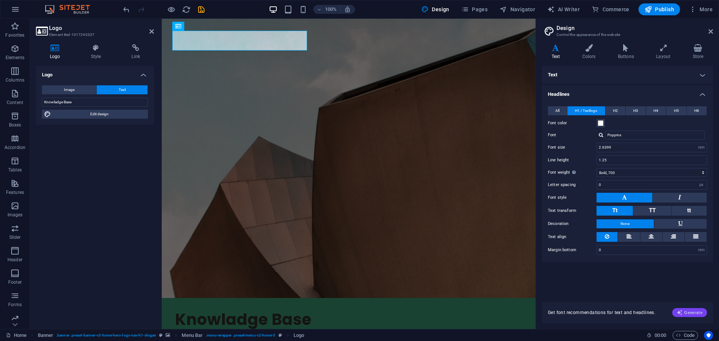
click at [688, 311] on span "Generate" at bounding box center [690, 313] width 26 height 6
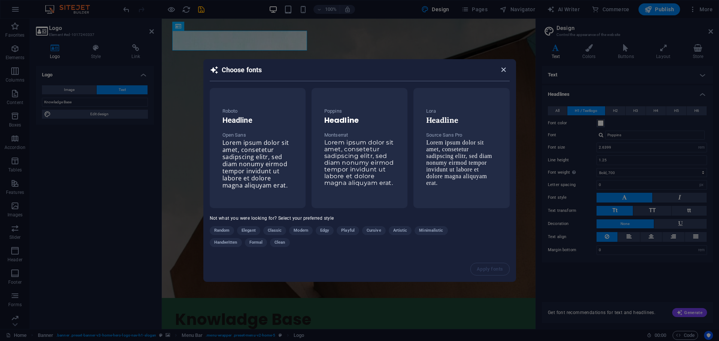
click at [505, 70] on icon "button" at bounding box center [503, 70] width 9 height 9
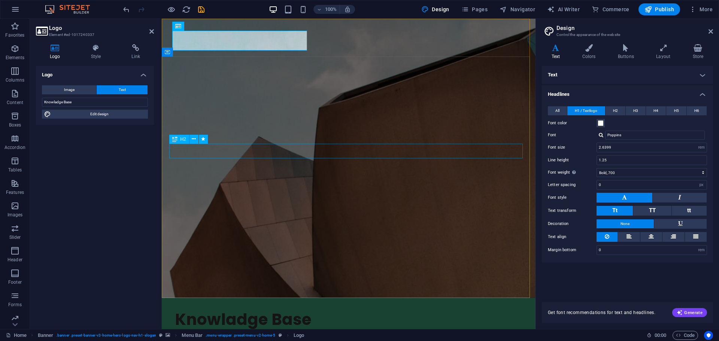
drag, startPoint x: 418, startPoint y: 158, endPoint x: 554, endPoint y: 157, distance: 136.3
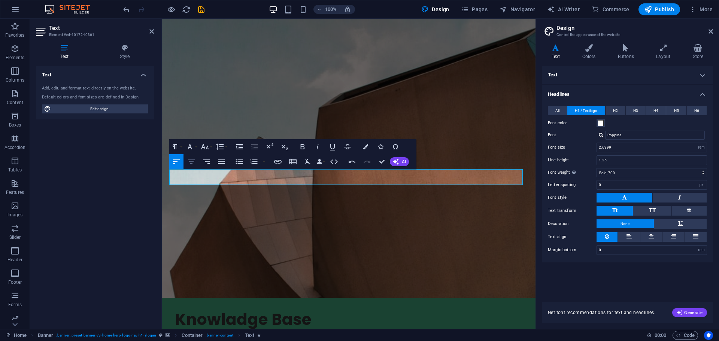
click at [193, 163] on icon "button" at bounding box center [191, 161] width 9 height 9
drag, startPoint x: 414, startPoint y: 179, endPoint x: 264, endPoint y: 184, distance: 149.9
copy p "Explore, learn, and scale with the best resources at your fingertips."
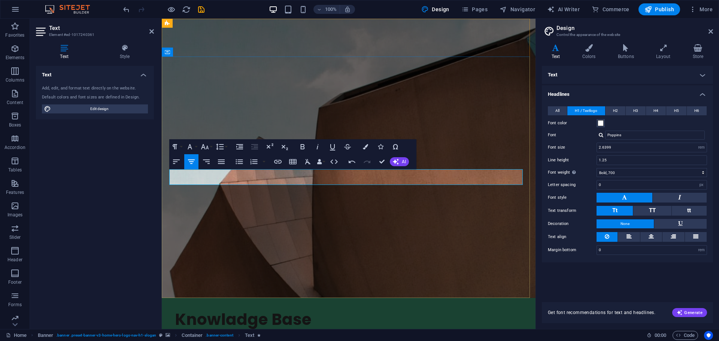
drag, startPoint x: 414, startPoint y: 176, endPoint x: 418, endPoint y: 177, distance: 3.9
drag, startPoint x: 426, startPoint y: 181, endPoint x: 255, endPoint y: 178, distance: 171.2
click at [196, 163] on icon "button" at bounding box center [191, 161] width 9 height 9
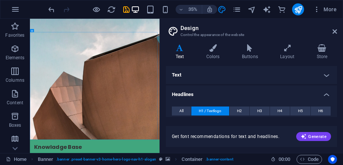
click at [331, 30] on h2 "Design" at bounding box center [259, 28] width 157 height 7
click at [338, 28] on aside "Design Control the appearance of the website Variants Text Colors Buttons Layou…" at bounding box center [252, 86] width 184 height 134
click at [335, 30] on icon at bounding box center [335, 31] width 4 height 6
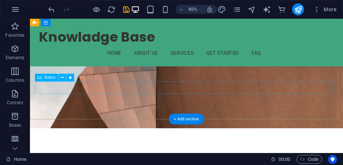
scroll to position [0, 0]
